Goal: Information Seeking & Learning: Learn about a topic

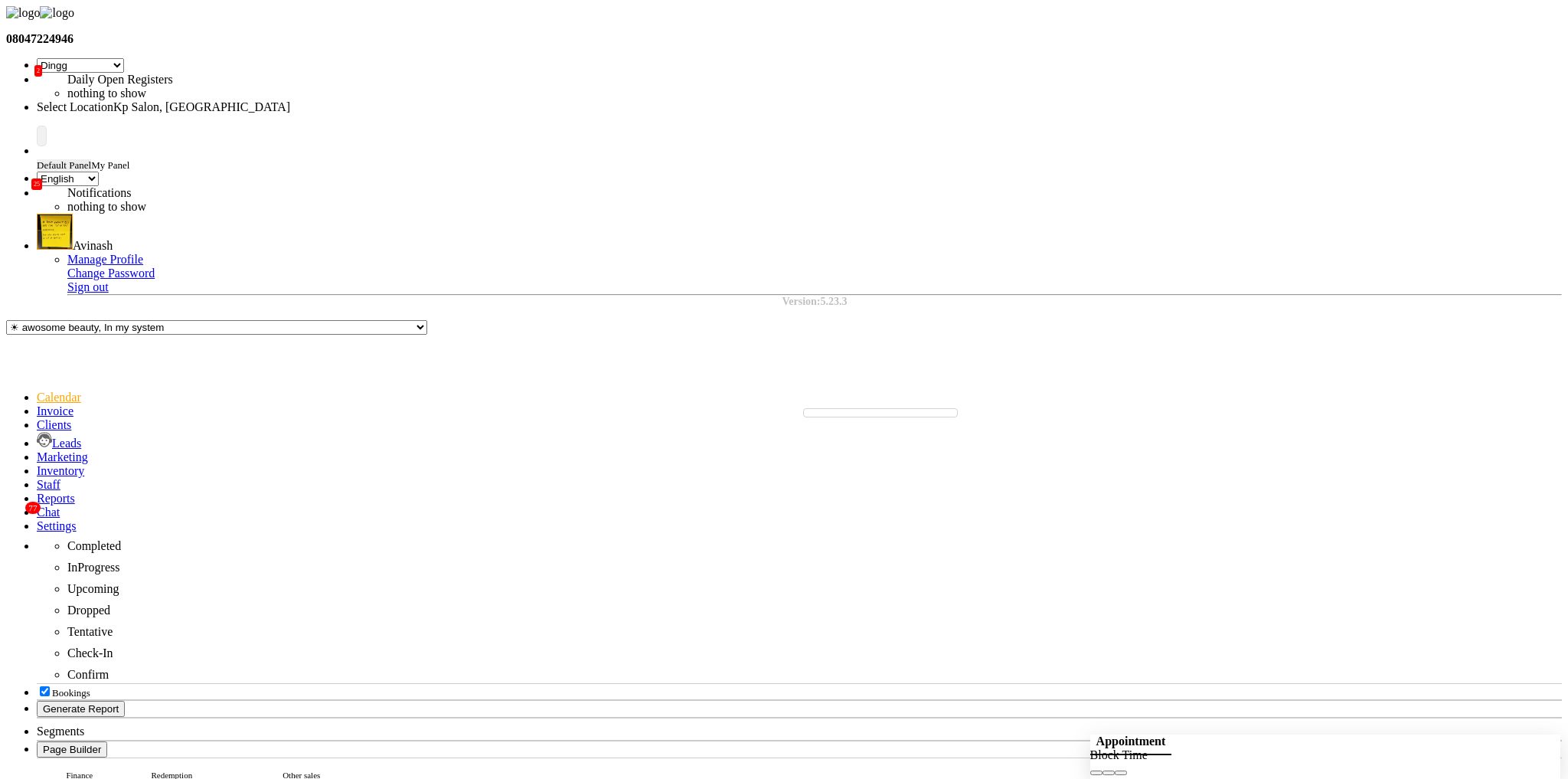
select select "28"
select select "en"
click at [36, 492] on icon at bounding box center [36, 499] width 0 height 13
click at [36, 478] on icon at bounding box center [36, 484] width 0 height 13
click at [36, 492] on icon at bounding box center [36, 499] width 0 height 13
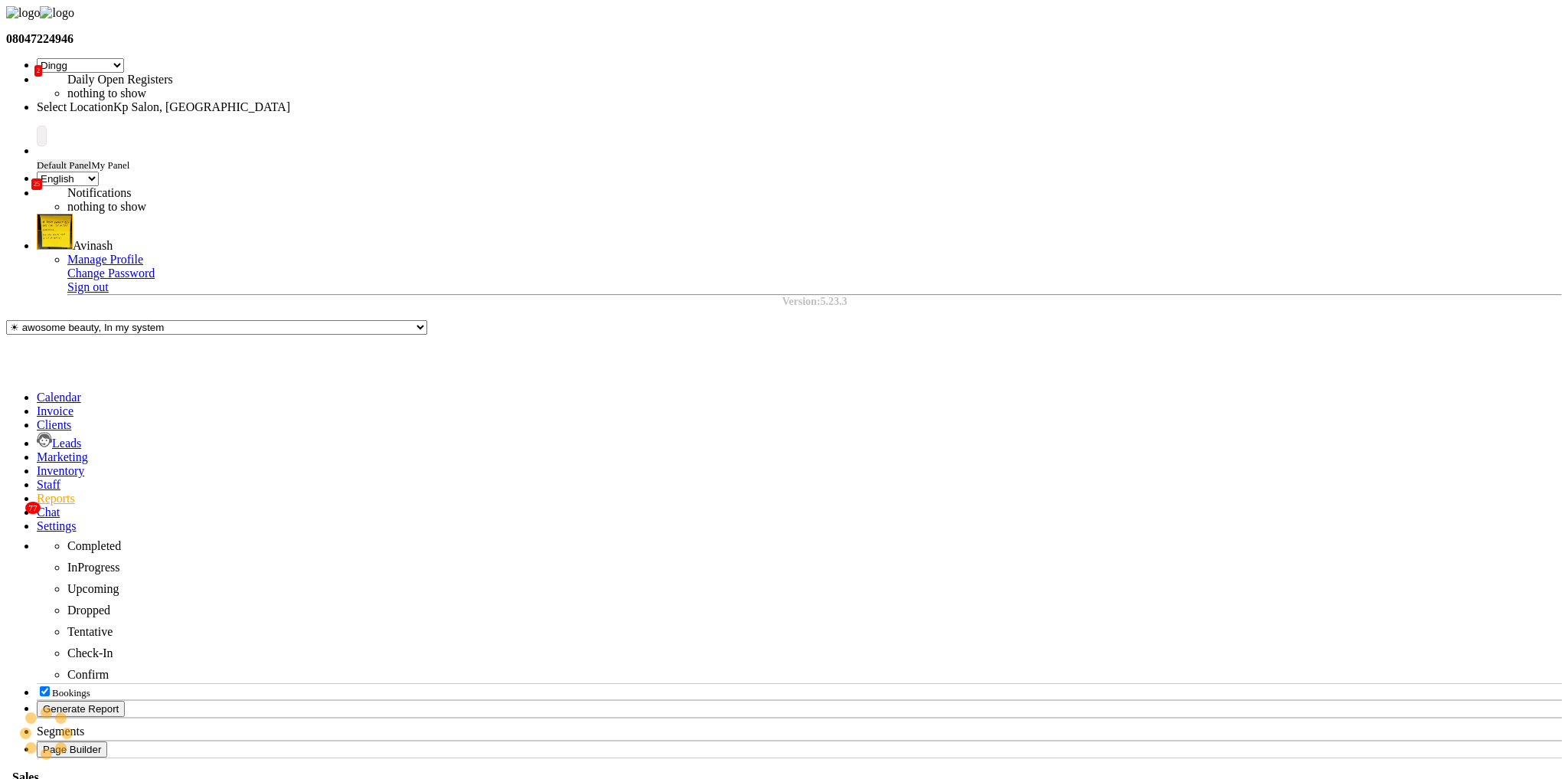
type input "product con"
